Goal: Information Seeking & Learning: Learn about a topic

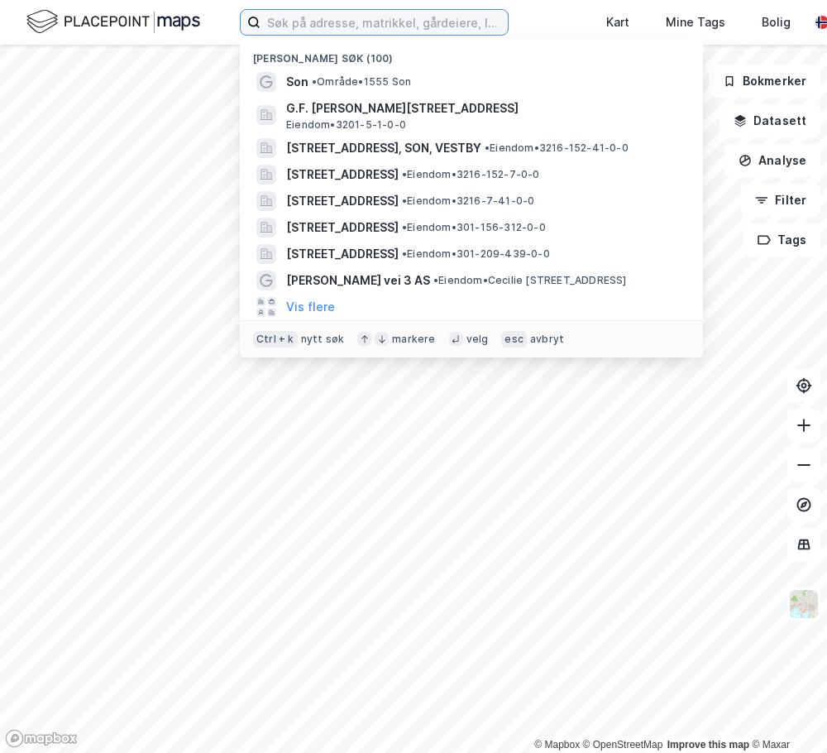
click at [353, 23] on input at bounding box center [384, 22] width 247 height 25
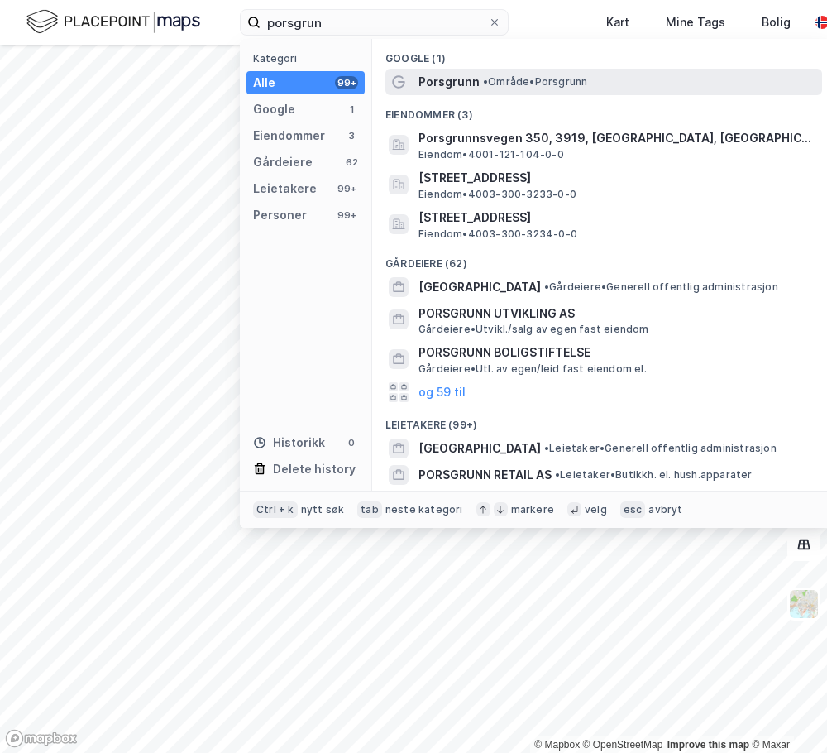
click at [467, 70] on div "Porsgrunn • Område • [GEOGRAPHIC_DATA]" at bounding box center [603, 82] width 437 height 26
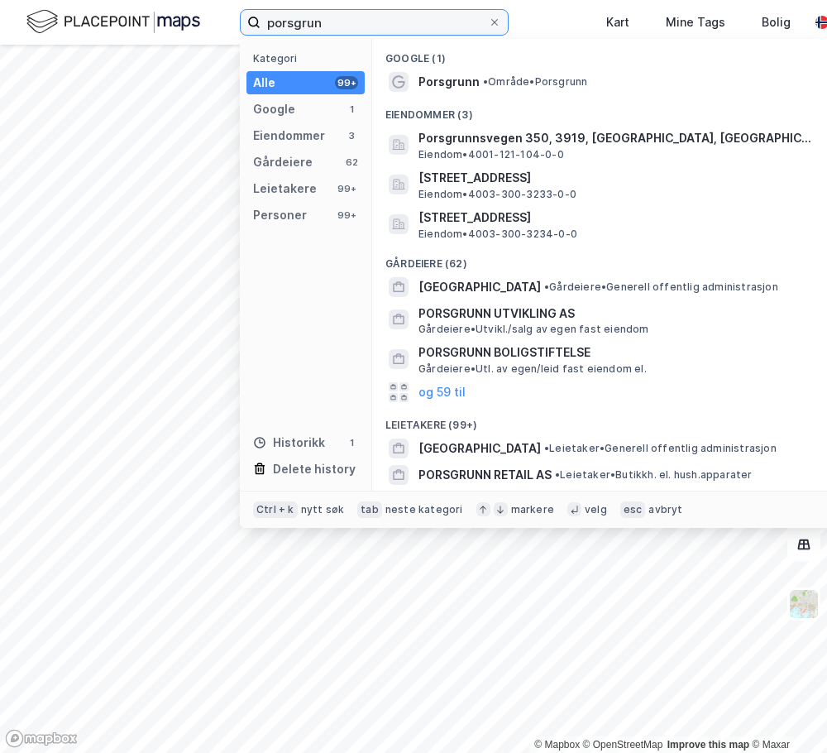
drag, startPoint x: 332, startPoint y: 26, endPoint x: 149, endPoint y: 36, distance: 183.9
click at [149, 36] on div "porsgrun Kategori Alle 99+ Google 1 Eiendommer 3 Gårdeiere 62 Leietakere 99+ Pe…" at bounding box center [413, 22] width 827 height 45
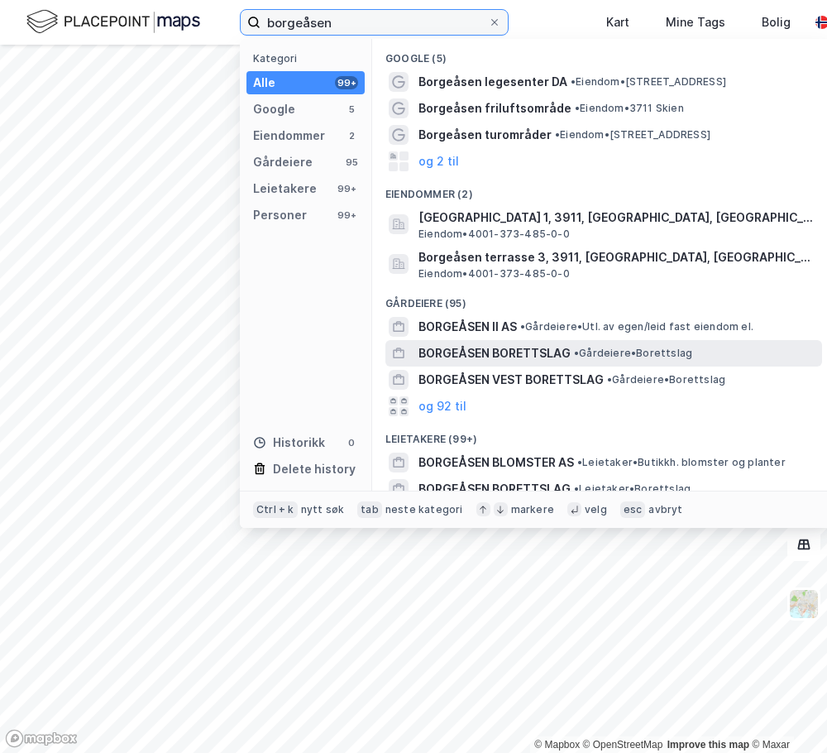
type input "borgeåsen"
click at [476, 347] on span "BORGEÅSEN BORETTSLAG" at bounding box center [494, 353] width 152 height 20
